Goal: Information Seeking & Learning: Learn about a topic

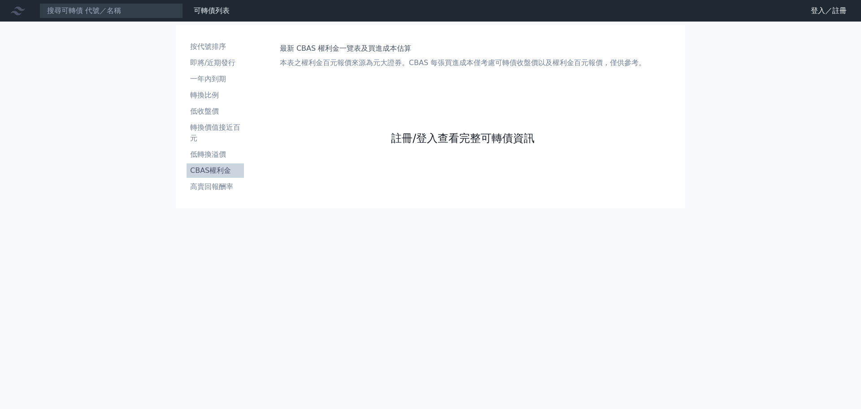
click at [415, 138] on link "註冊/登入查看完整可轉債資訊" at bounding box center [463, 138] width 144 height 14
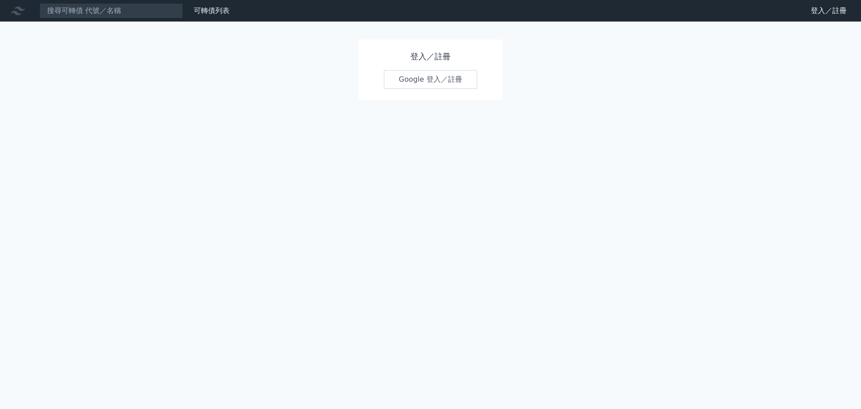
click at [424, 76] on link "Google 登入／註冊" at bounding box center [430, 79] width 93 height 19
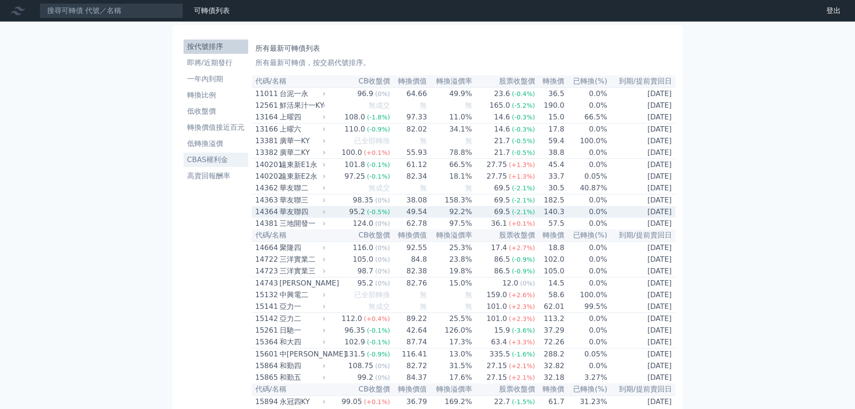
click at [223, 162] on li "CBAS權利金" at bounding box center [216, 159] width 65 height 11
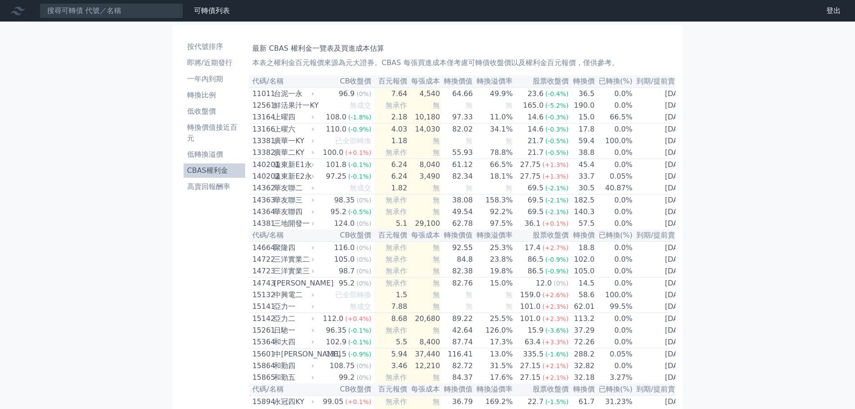
scroll to position [4858, 0]
